Goal: Information Seeking & Learning: Learn about a topic

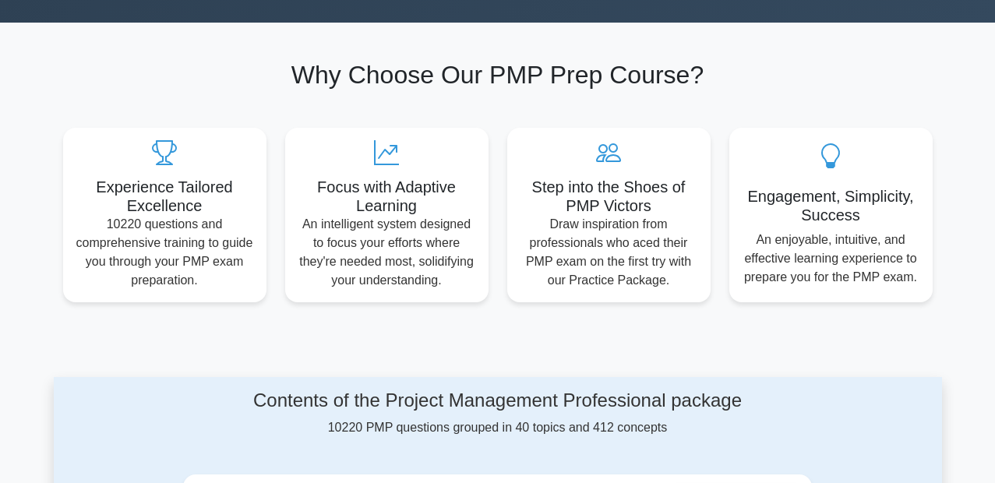
scroll to position [748, 0]
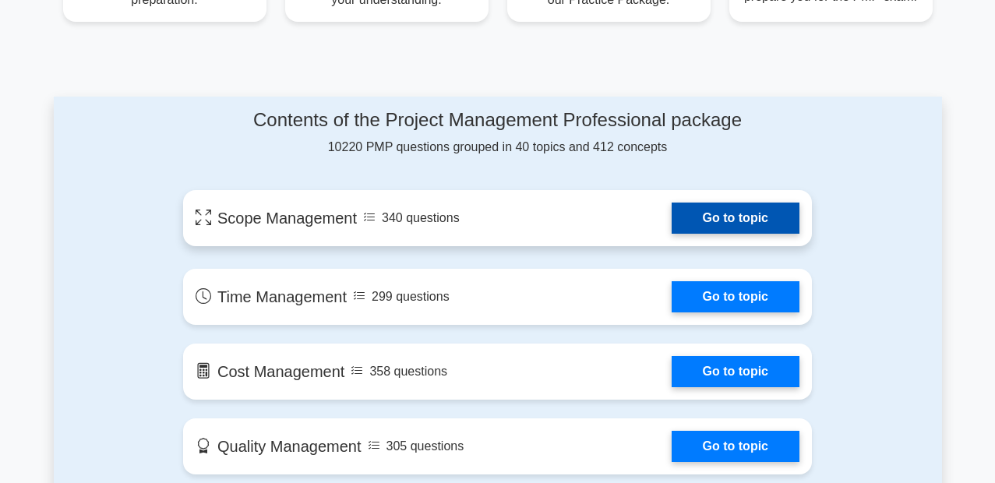
click at [672, 203] on link "Go to topic" at bounding box center [736, 218] width 128 height 31
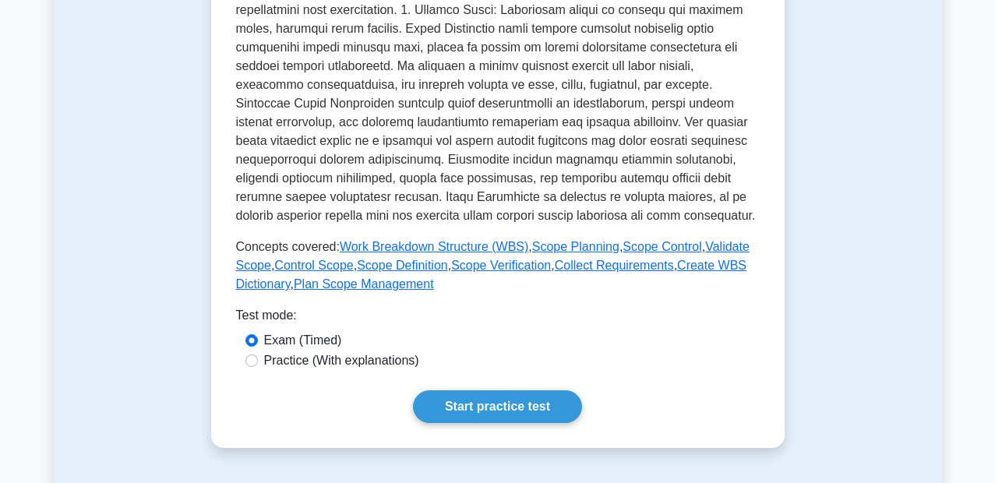
scroll to position [561, 0]
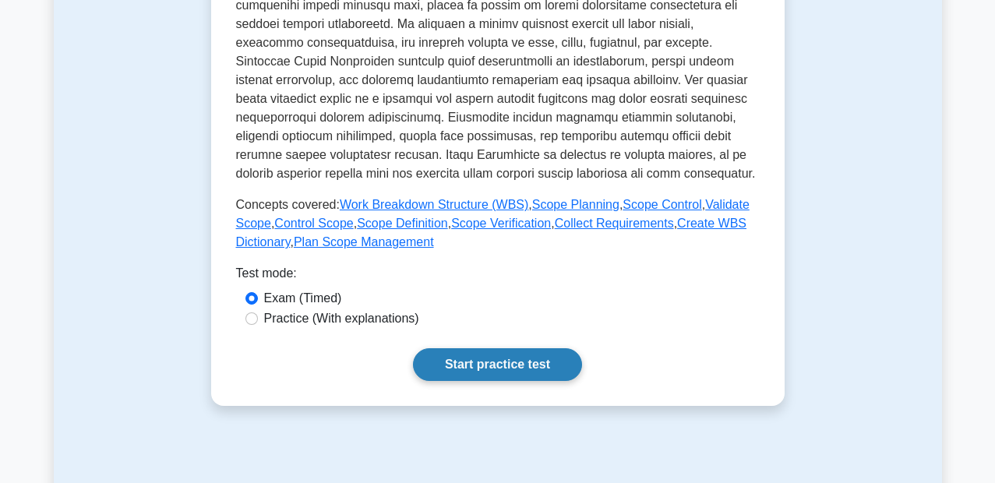
click at [413, 348] on link "Start practice test" at bounding box center [497, 364] width 169 height 33
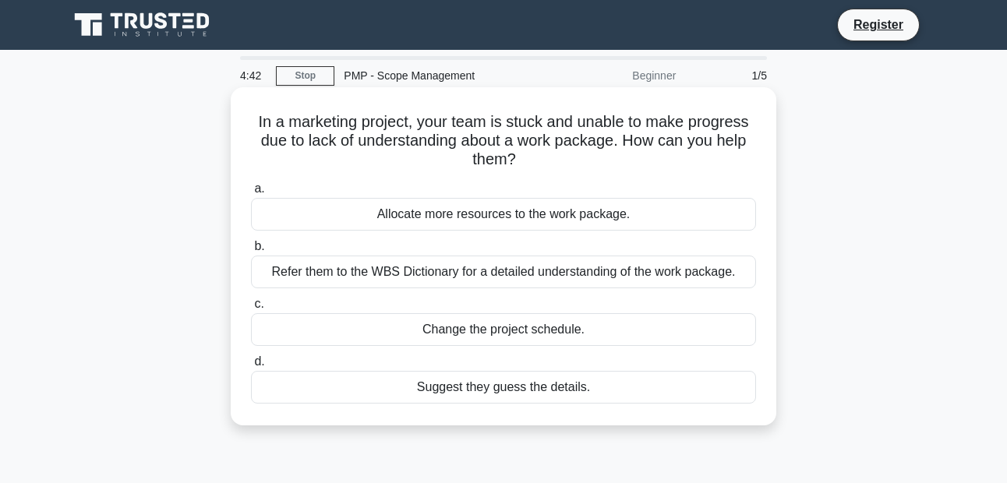
click at [522, 214] on div "Allocate more resources to the work package." at bounding box center [503, 214] width 505 height 33
click at [251, 194] on input "a. Allocate more resources to the work package." at bounding box center [251, 189] width 0 height 10
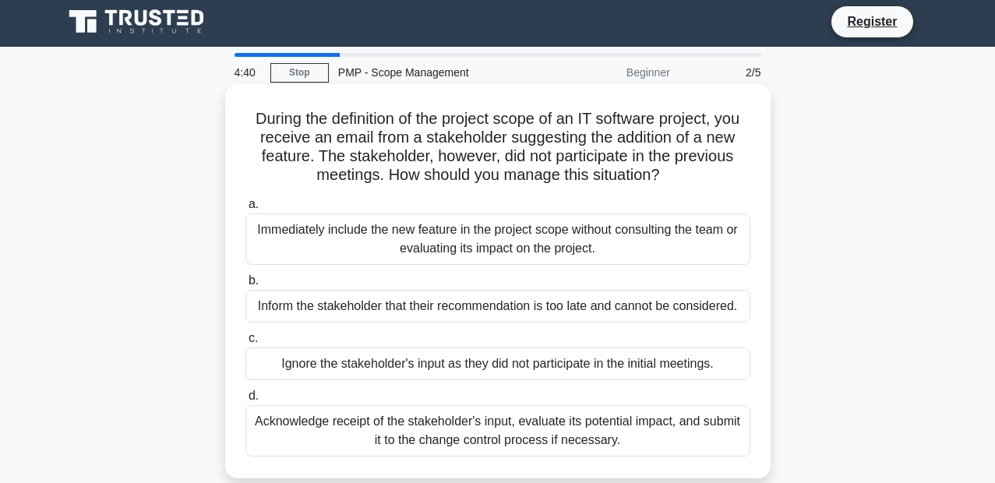
scroll to position [4, 0]
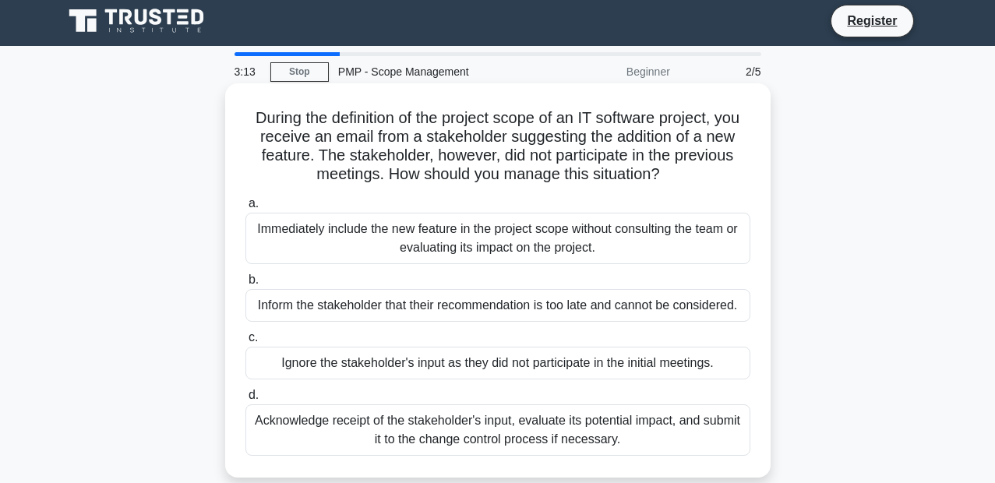
click at [543, 422] on div "Acknowledge receipt of the stakeholder's input, evaluate its potential impact, …" at bounding box center [498, 430] width 505 height 51
click at [246, 401] on input "d. Acknowledge receipt of the stakeholder's input, evaluate its potential impac…" at bounding box center [246, 395] width 0 height 10
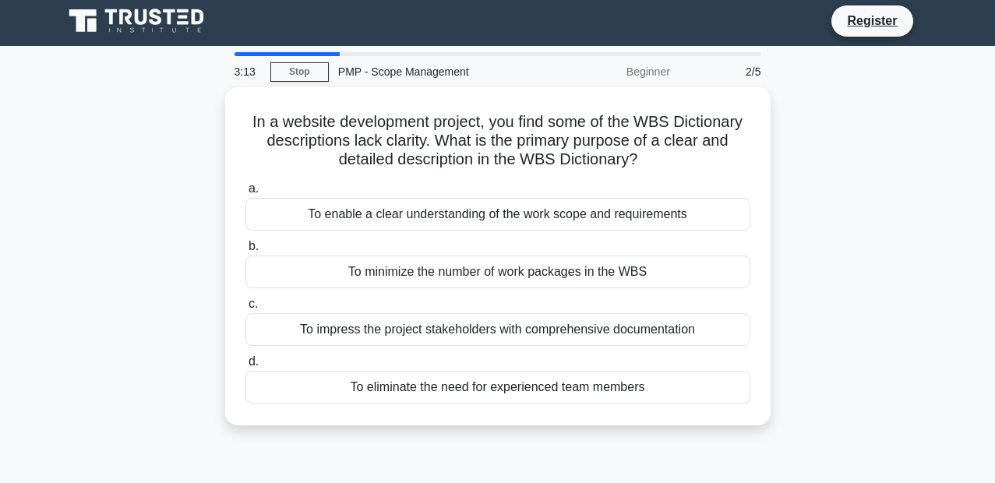
scroll to position [0, 0]
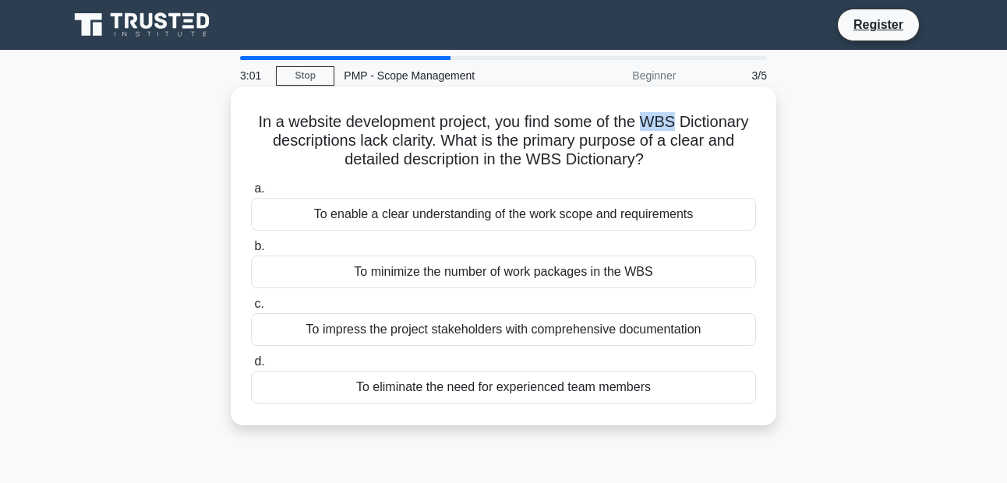
drag, startPoint x: 644, startPoint y: 111, endPoint x: 670, endPoint y: 115, distance: 26.8
click at [670, 115] on h5 "In a website development project, you find some of the WBS Dictionary descripti…" at bounding box center [503, 141] width 508 height 58
click at [534, 267] on div "To minimize the number of work packages in the WBS" at bounding box center [503, 272] width 505 height 33
click at [251, 252] on input "b. To minimize the number of work packages in the WBS" at bounding box center [251, 247] width 0 height 10
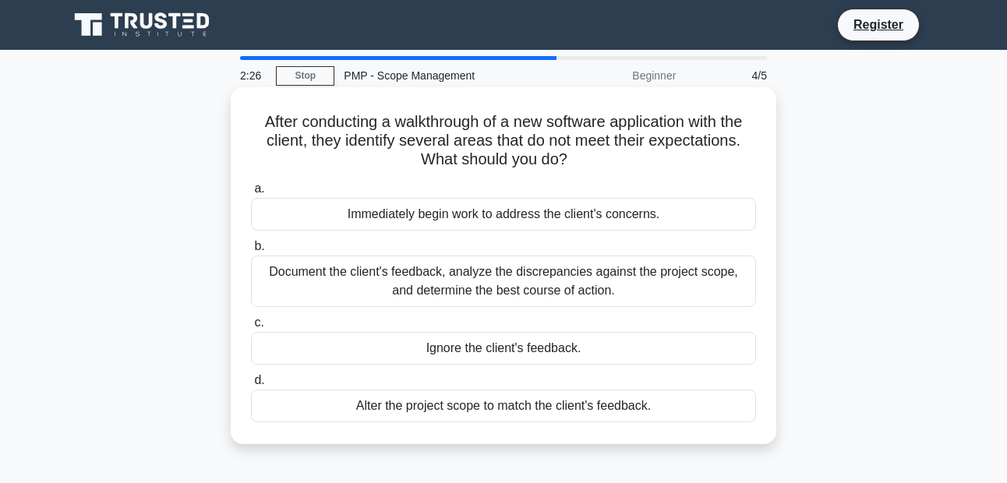
click at [614, 284] on div "Document the client's feedback, analyze the discrepancies against the project s…" at bounding box center [503, 281] width 505 height 51
click at [251, 252] on input "b. Document the client's feedback, analyze the discrepancies against the projec…" at bounding box center [251, 247] width 0 height 10
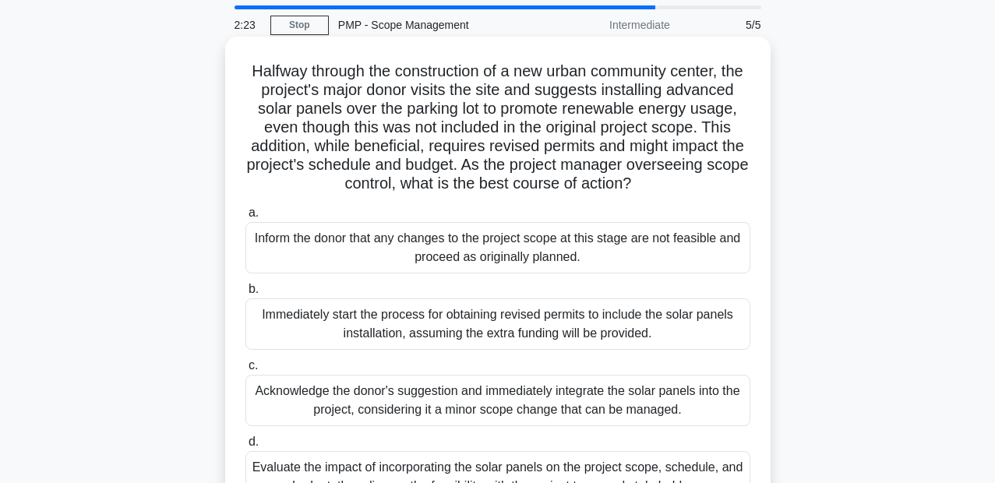
scroll to position [97, 0]
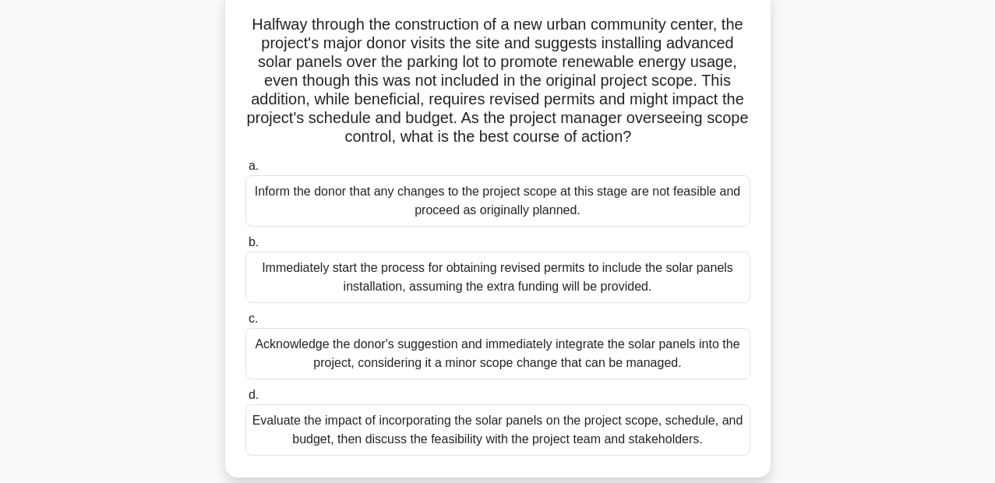
click at [514, 349] on div "Acknowledge the donor's suggestion and immediately integrate the solar panels i…" at bounding box center [498, 353] width 505 height 51
click at [246, 324] on input "c. Acknowledge the donor's suggestion and immediately integrate the solar panel…" at bounding box center [246, 319] width 0 height 10
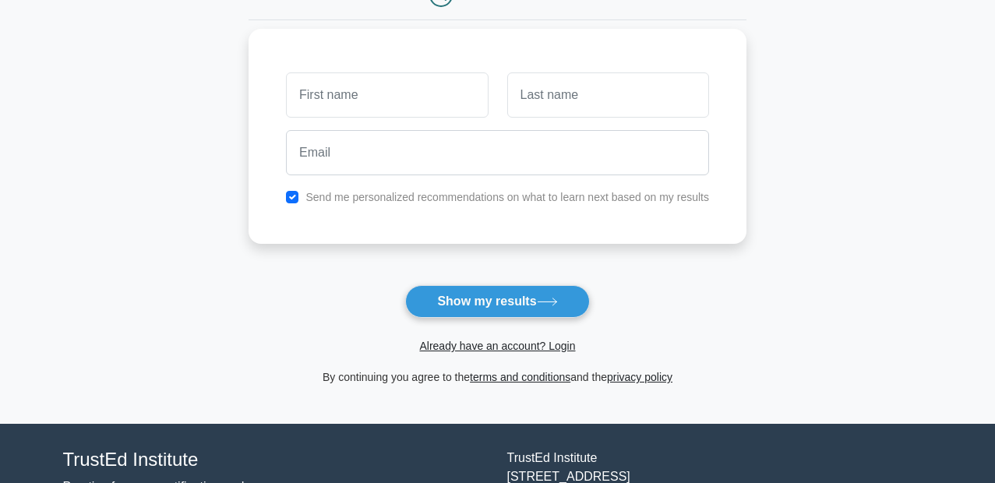
scroll to position [94, 0]
